Goal: Navigation & Orientation: Find specific page/section

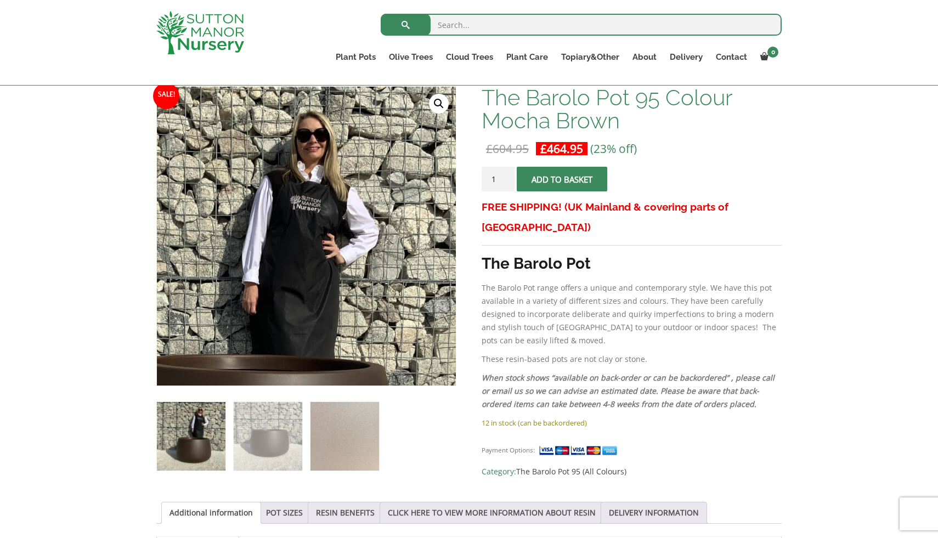
scroll to position [167, 0]
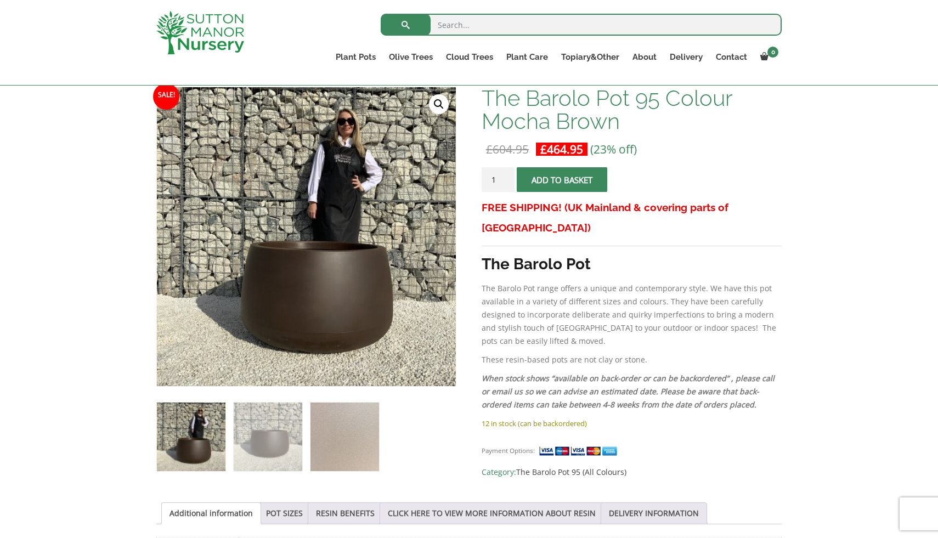
click at [18, 14] on div "Search for: Plant Pots Resin Bonded Pots The Amalfi Pots The Milan Pots The Cap…" at bounding box center [469, 43] width 938 height 86
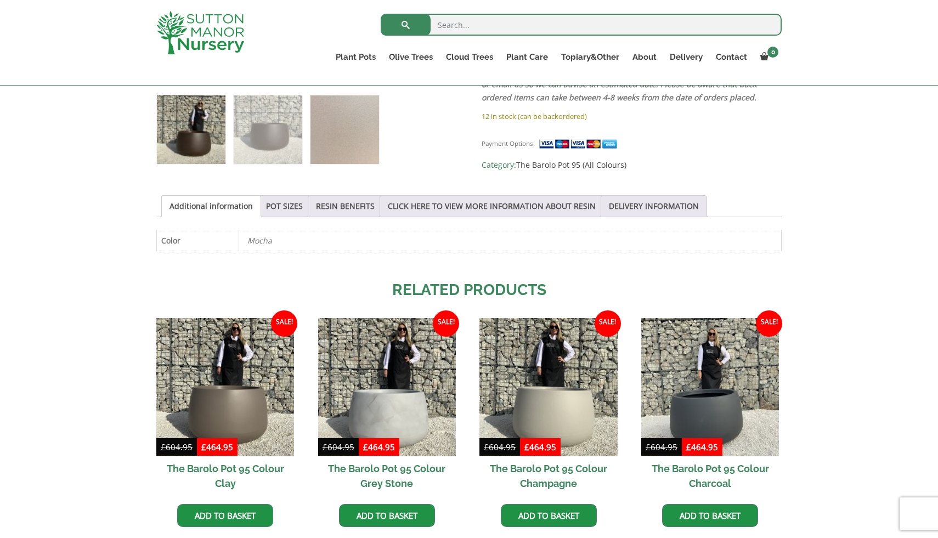
scroll to position [476, 0]
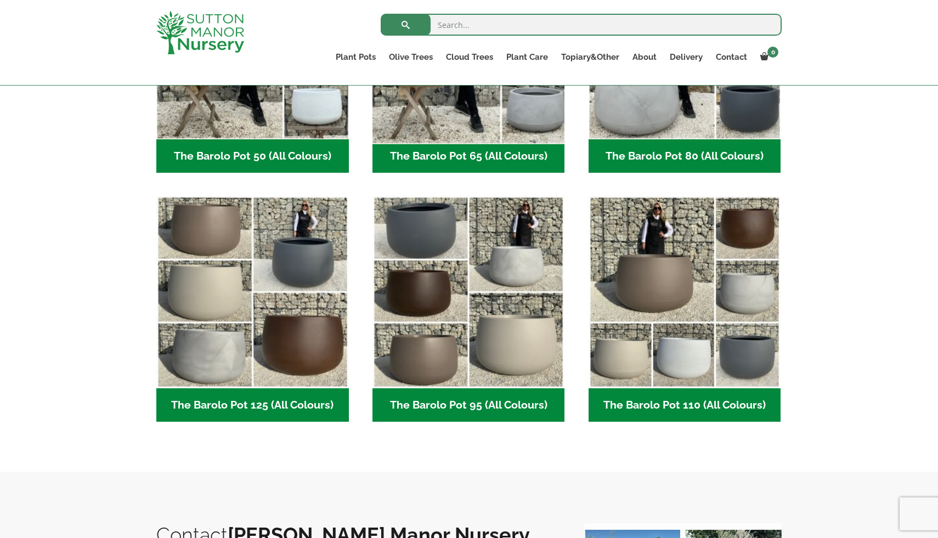
scroll to position [434, 0]
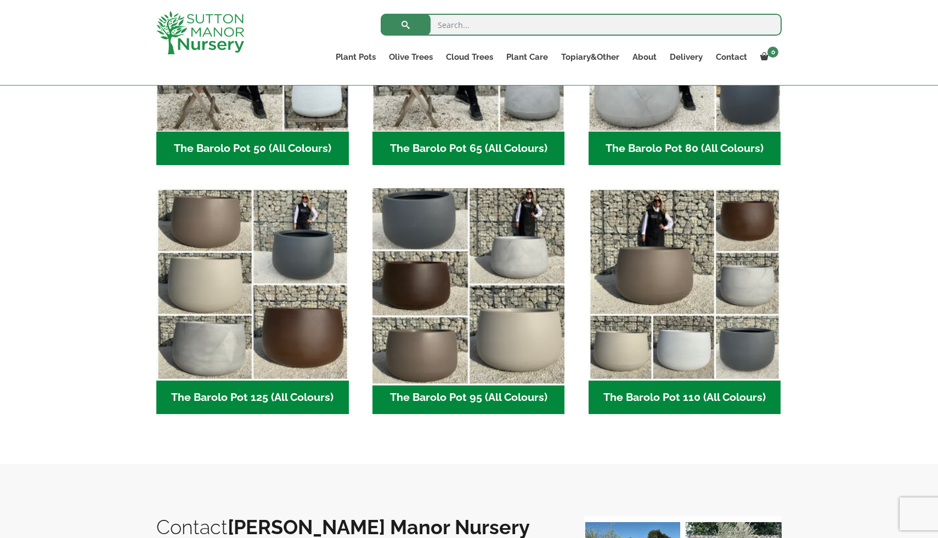
click at [428, 305] on img "Visit product category The Barolo Pot 95 (All Colours)" at bounding box center [468, 285] width 202 height 202
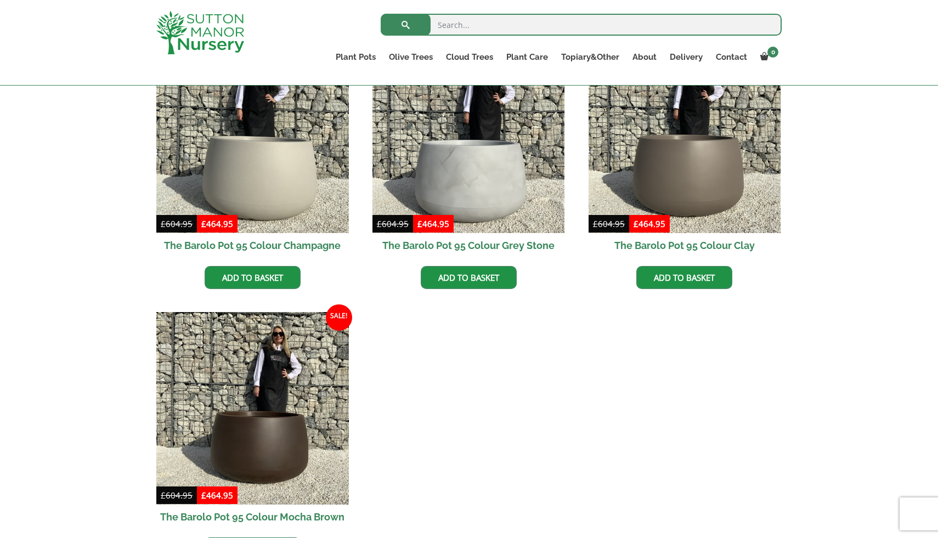
scroll to position [661, 0]
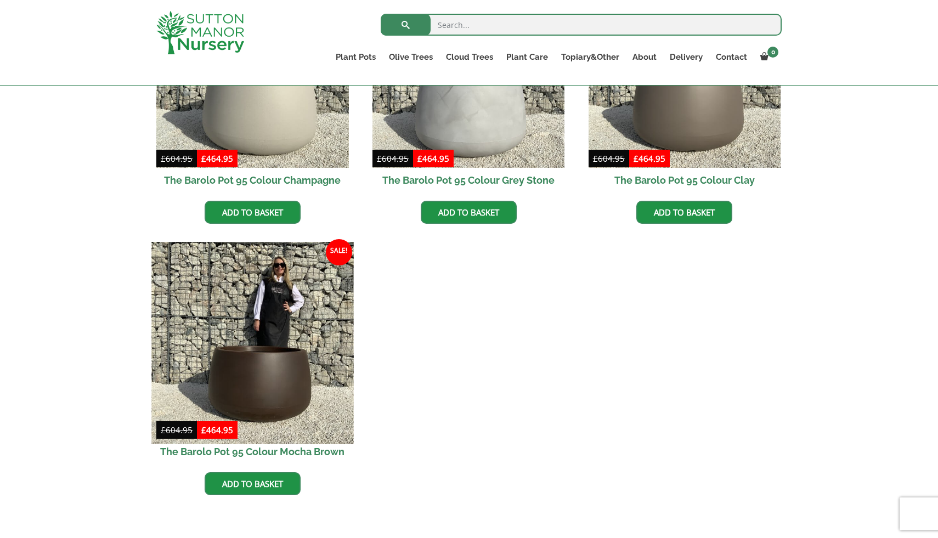
click at [257, 413] on img at bounding box center [252, 343] width 202 height 202
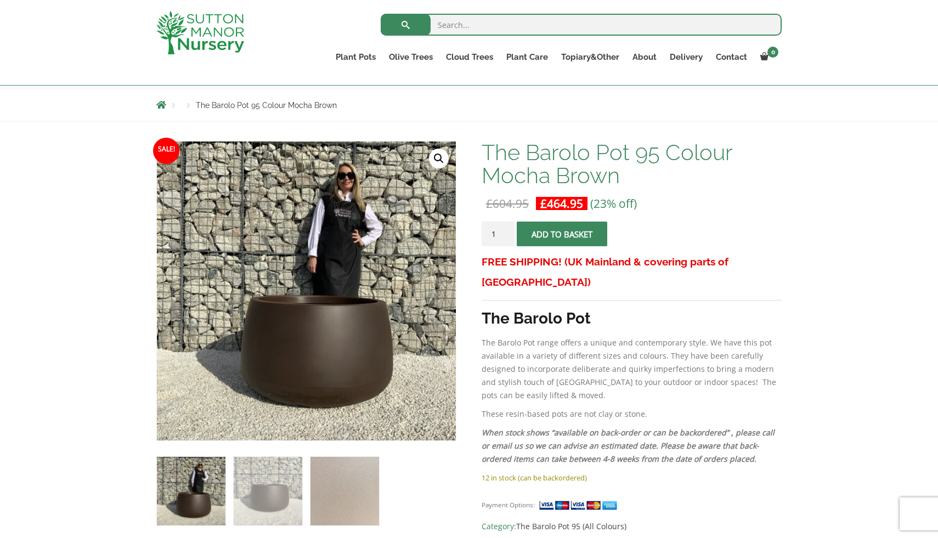
scroll to position [52, 0]
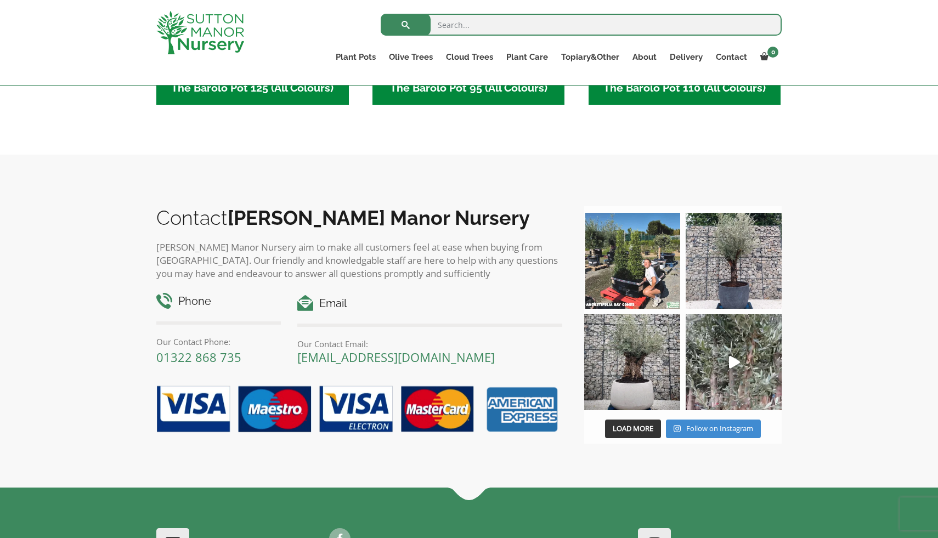
scroll to position [882, 0]
